Goal: Check status: Check status

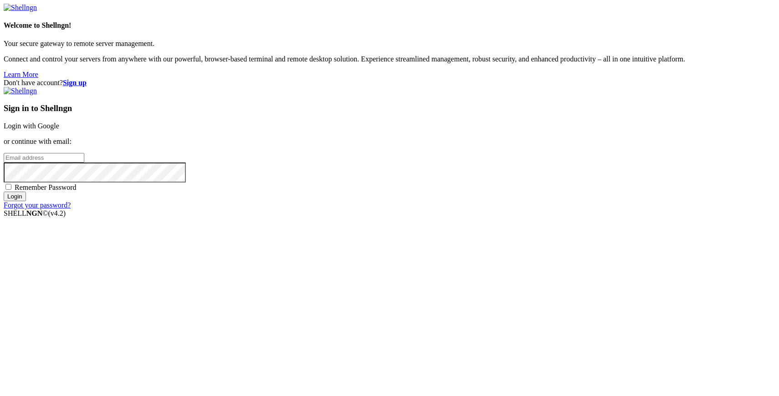
type input "[PERSON_NAME][EMAIL_ADDRESS][DOMAIN_NAME]"
click at [26, 201] on input "Login" at bounding box center [15, 197] width 22 height 10
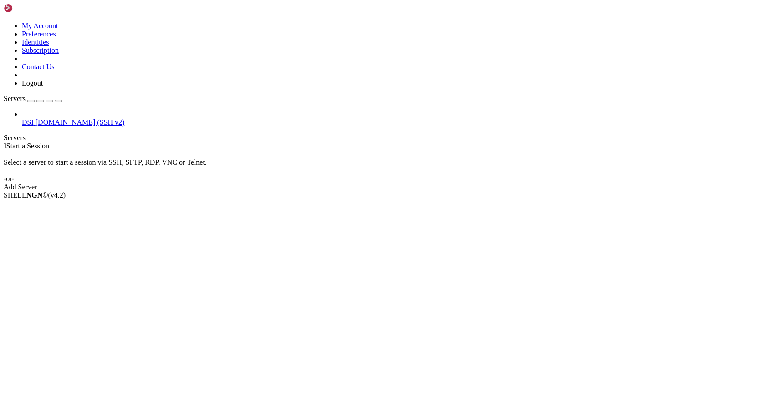
click at [34, 118] on span "DSI" at bounding box center [28, 122] width 12 height 8
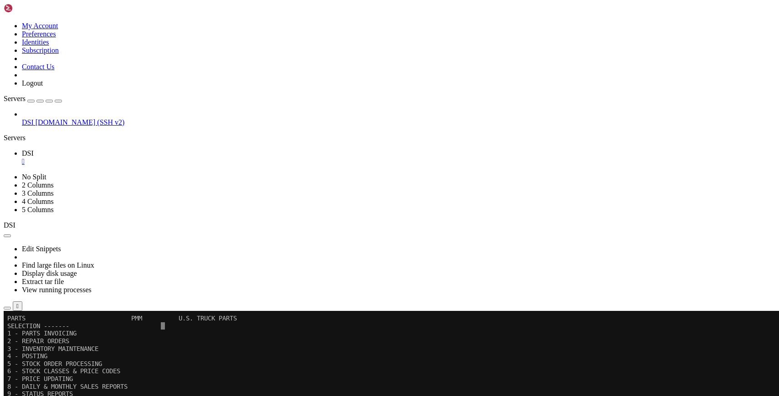
click at [58, 101] on icon "button" at bounding box center [58, 101] width 0 height 0
click at [258, 392] on x-row "9 - STATUS REPORTS" at bounding box center [385, 394] width 757 height 8
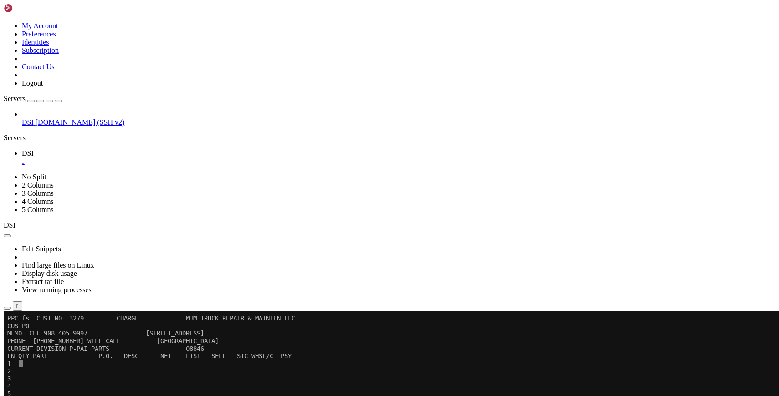
scroll to position [1, 0]
